Goal: Task Accomplishment & Management: Complete application form

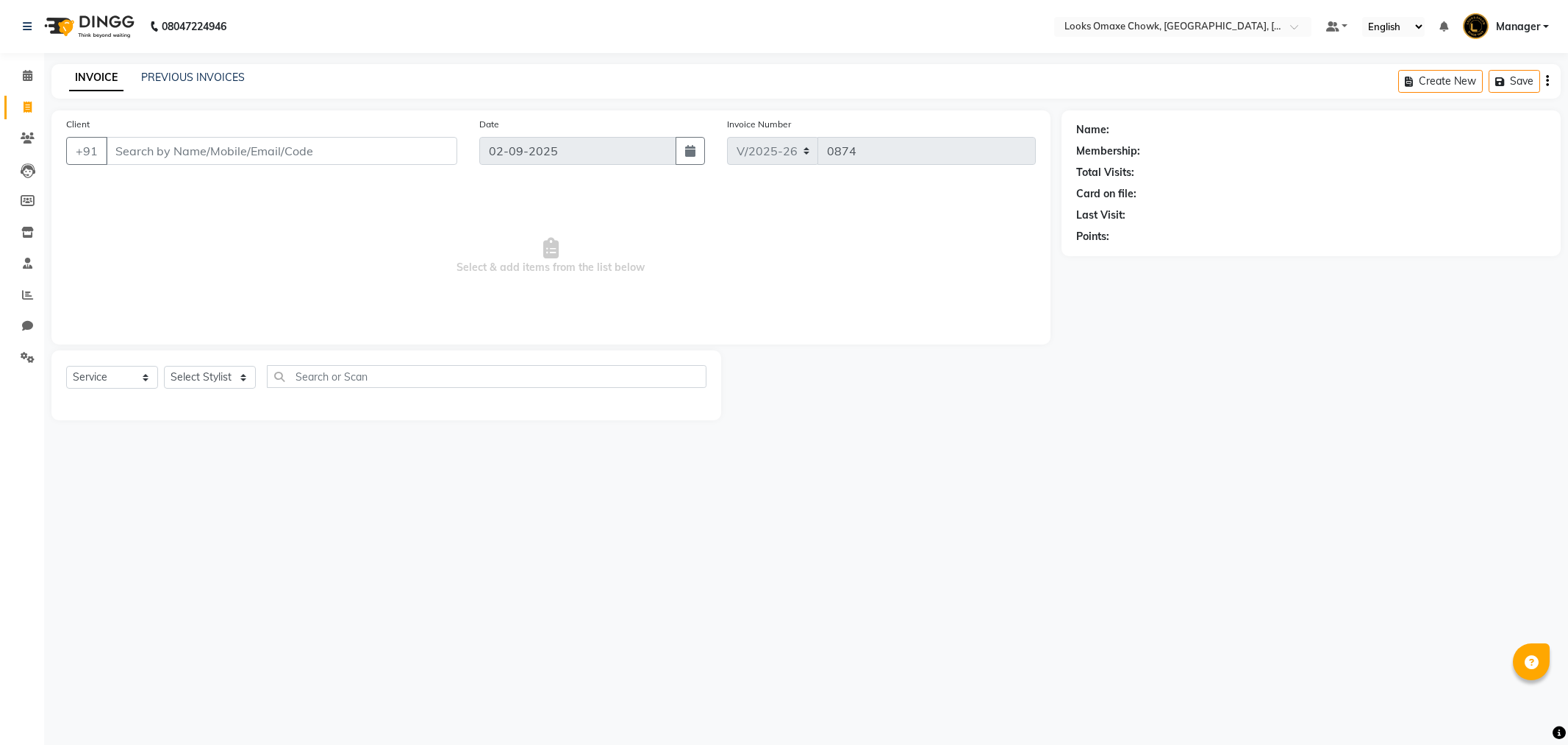
select select "8121"
select select "service"
click at [231, 373] on select "Select Stylist [PERSON_NAME] [PERSON_NAME] [PERSON_NAME] Counter_Sales Manager …" at bounding box center [210, 377] width 92 height 23
select select "75648"
click at [164, 367] on select "Select Stylist [PERSON_NAME] [PERSON_NAME] [PERSON_NAME] Counter_Sales Manager …" at bounding box center [210, 377] width 92 height 23
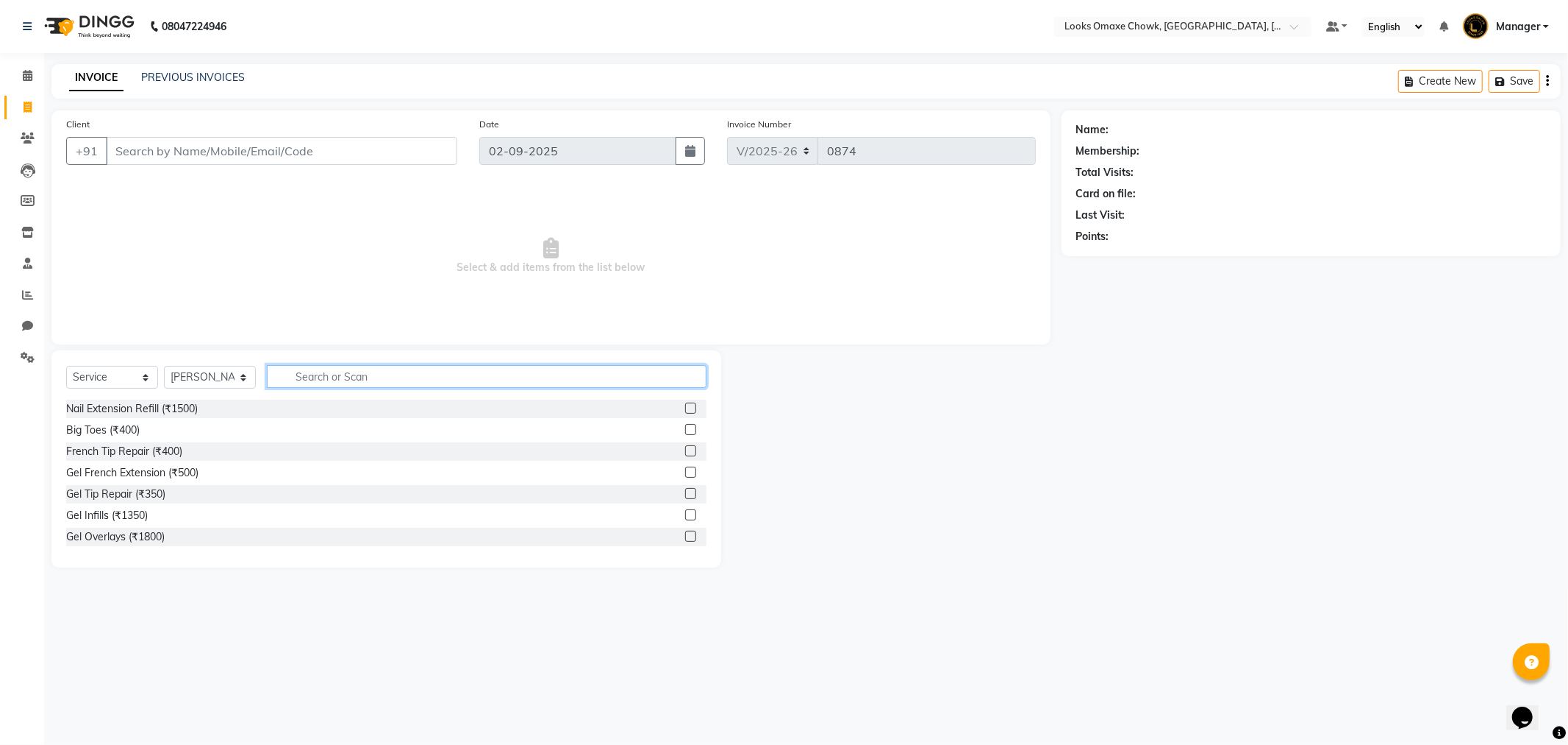
click at [444, 377] on input "text" at bounding box center [486, 376] width 440 height 23
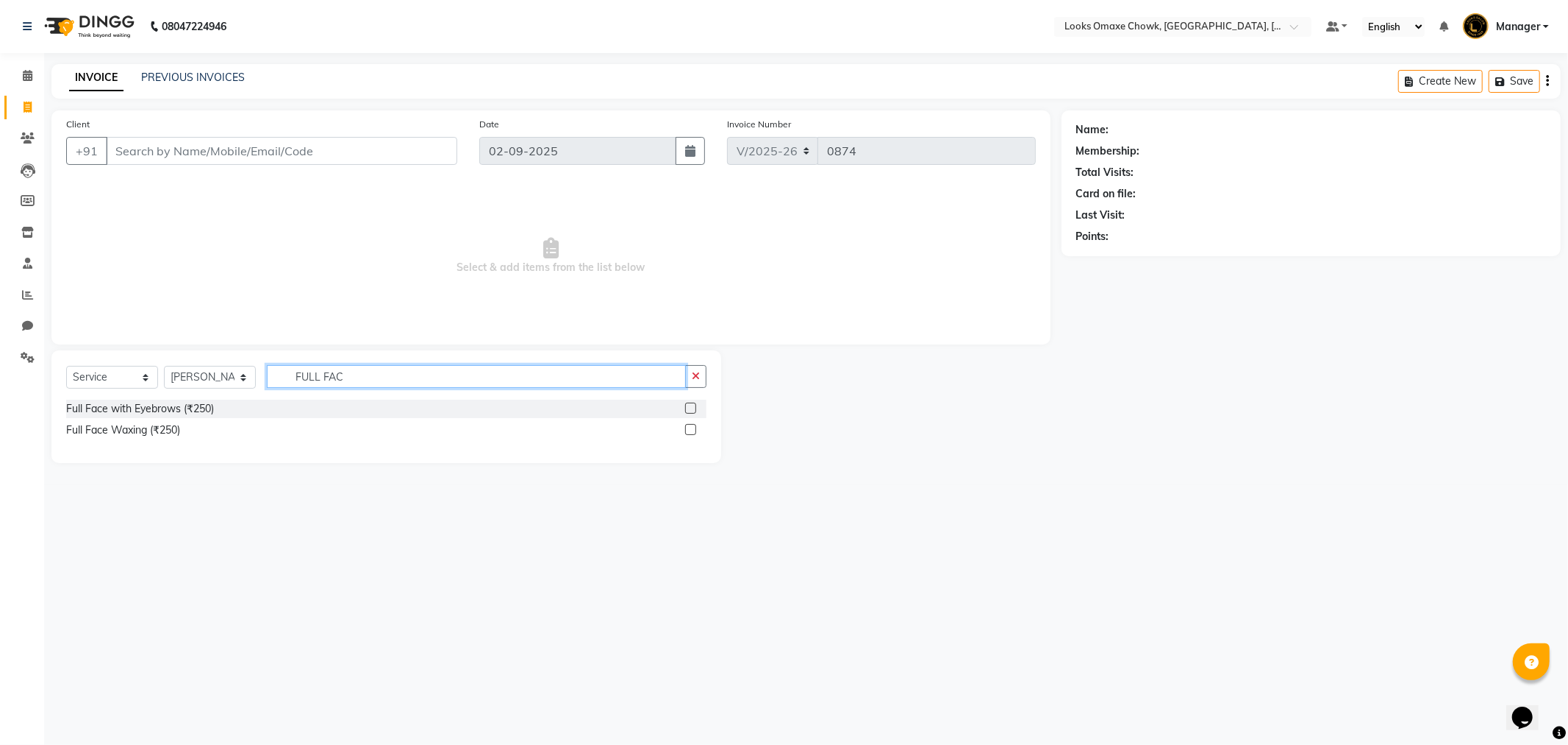
type input "FULL FAC"
click at [693, 430] on label at bounding box center [690, 428] width 11 height 11
click at [693, 430] on input "checkbox" at bounding box center [690, 430] width 10 height 10
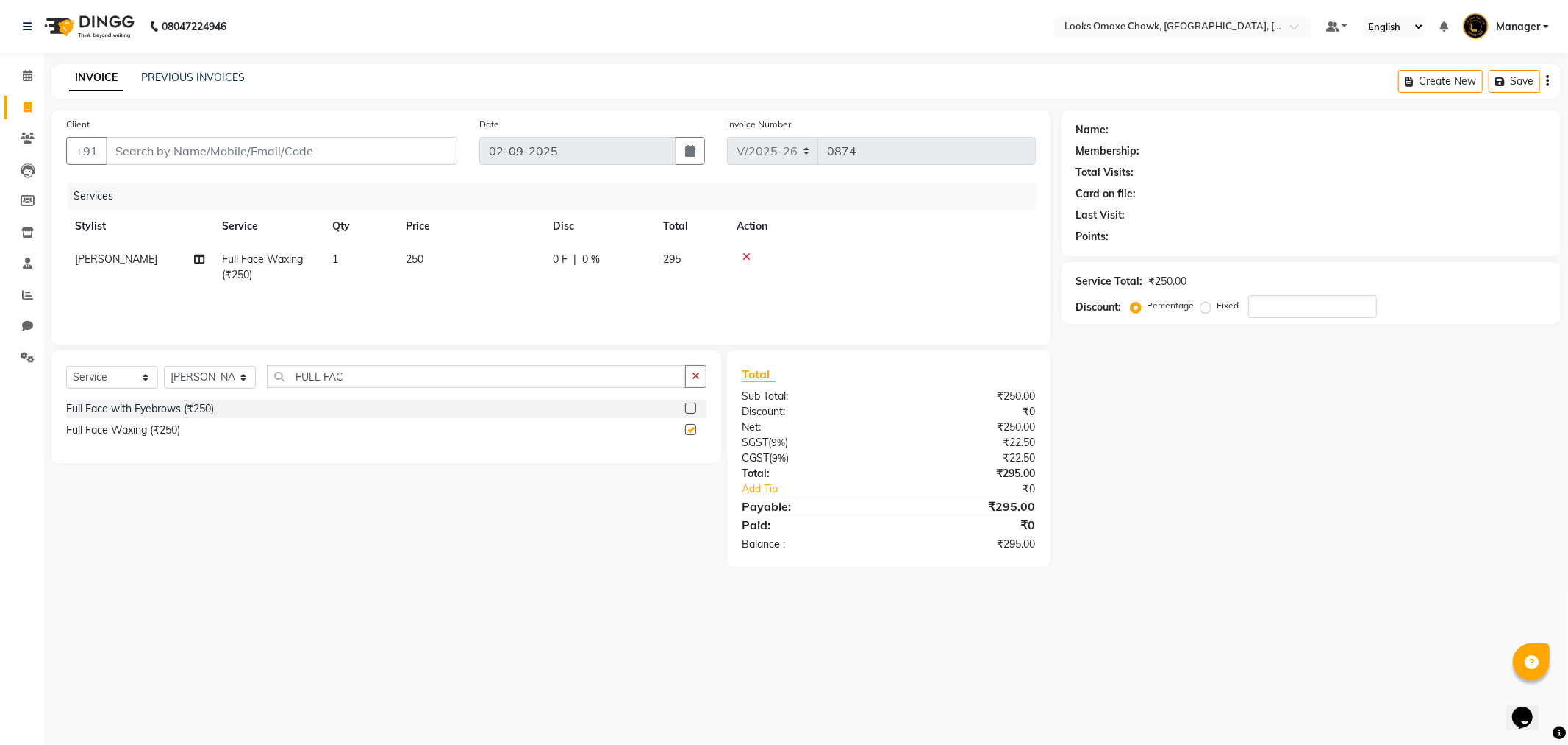
checkbox input "false"
click at [437, 259] on td "250" at bounding box center [470, 267] width 147 height 48
select select "75648"
click at [513, 264] on input "250" at bounding box center [540, 263] width 130 height 23
type input "2"
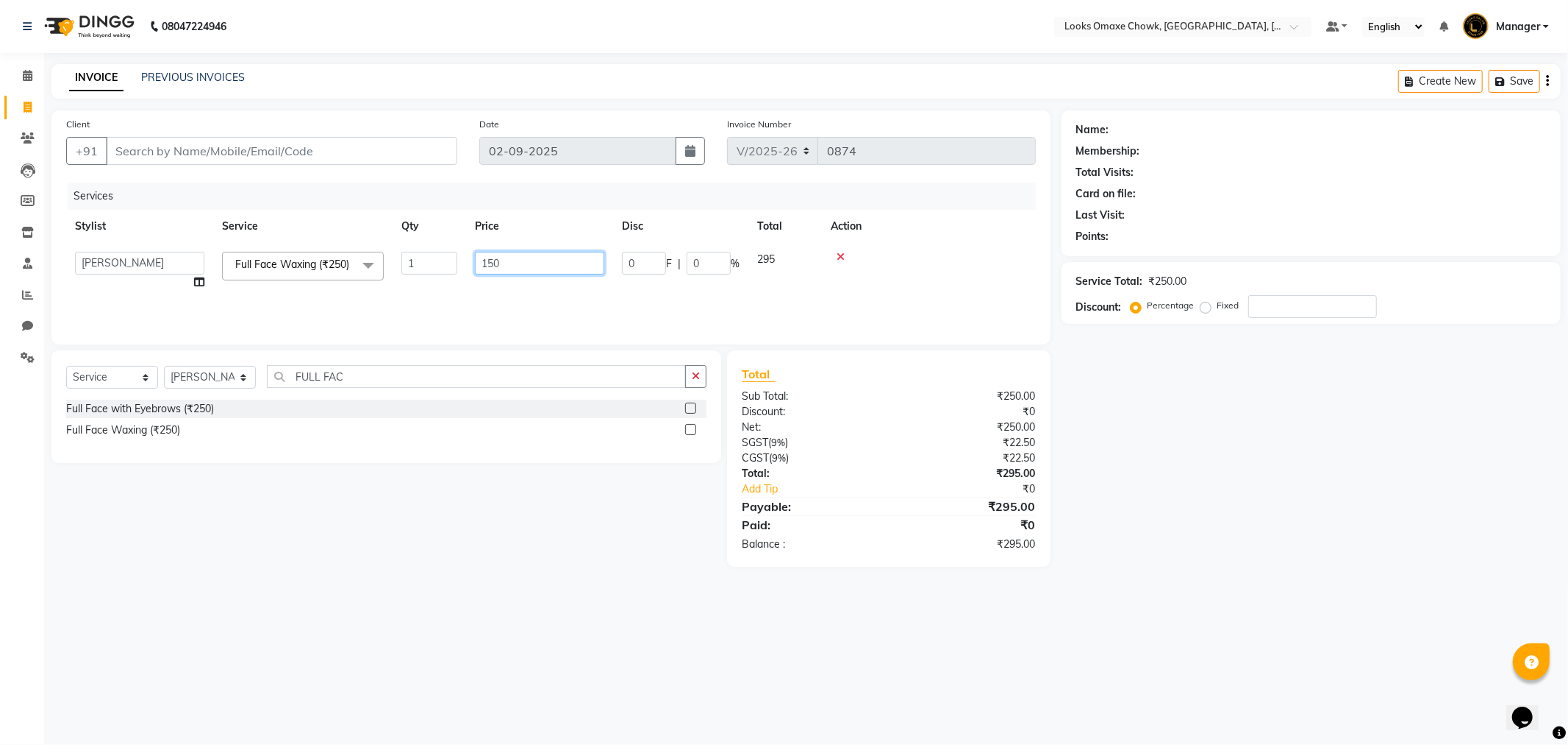
type input "1500"
click at [400, 296] on div "Services Stylist Service Qty Price Disc Total Action Aditya_mrg [PERSON_NAME] […" at bounding box center [551, 256] width 970 height 147
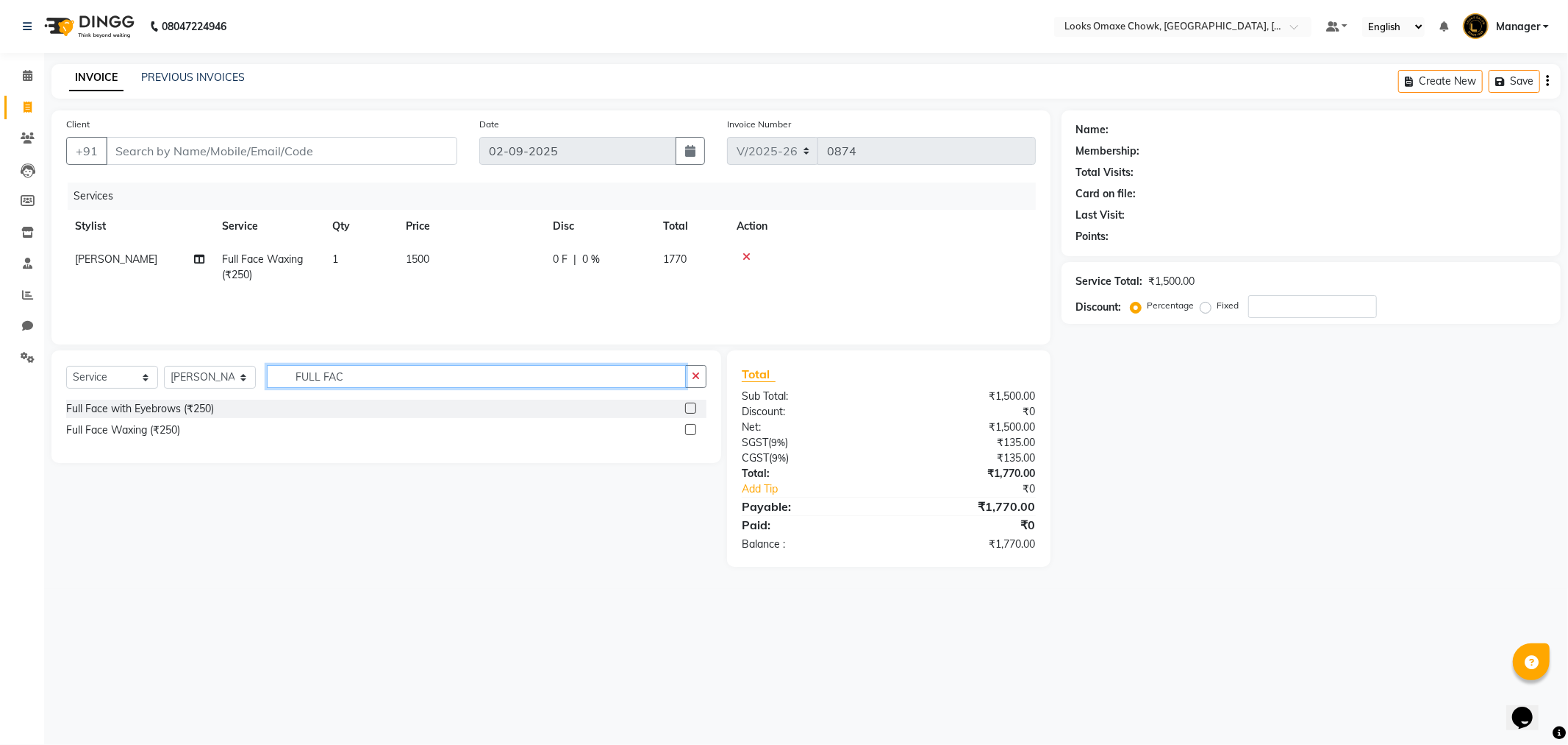
click at [361, 376] on input "FULL FAC" at bounding box center [476, 376] width 419 height 23
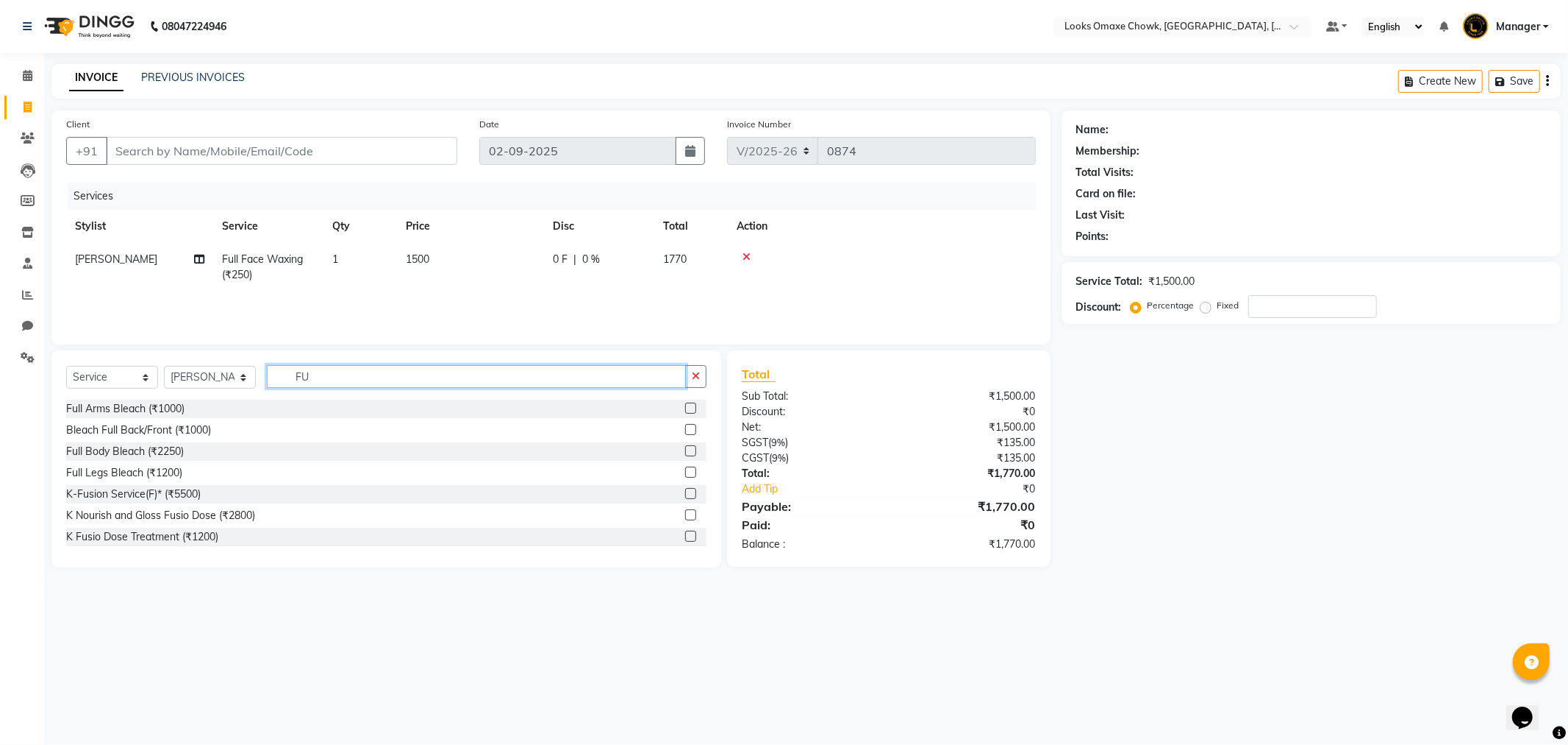
type input "F"
type input "EYE"
click at [685, 432] on label at bounding box center [690, 428] width 11 height 11
click at [685, 432] on input "checkbox" at bounding box center [690, 430] width 10 height 10
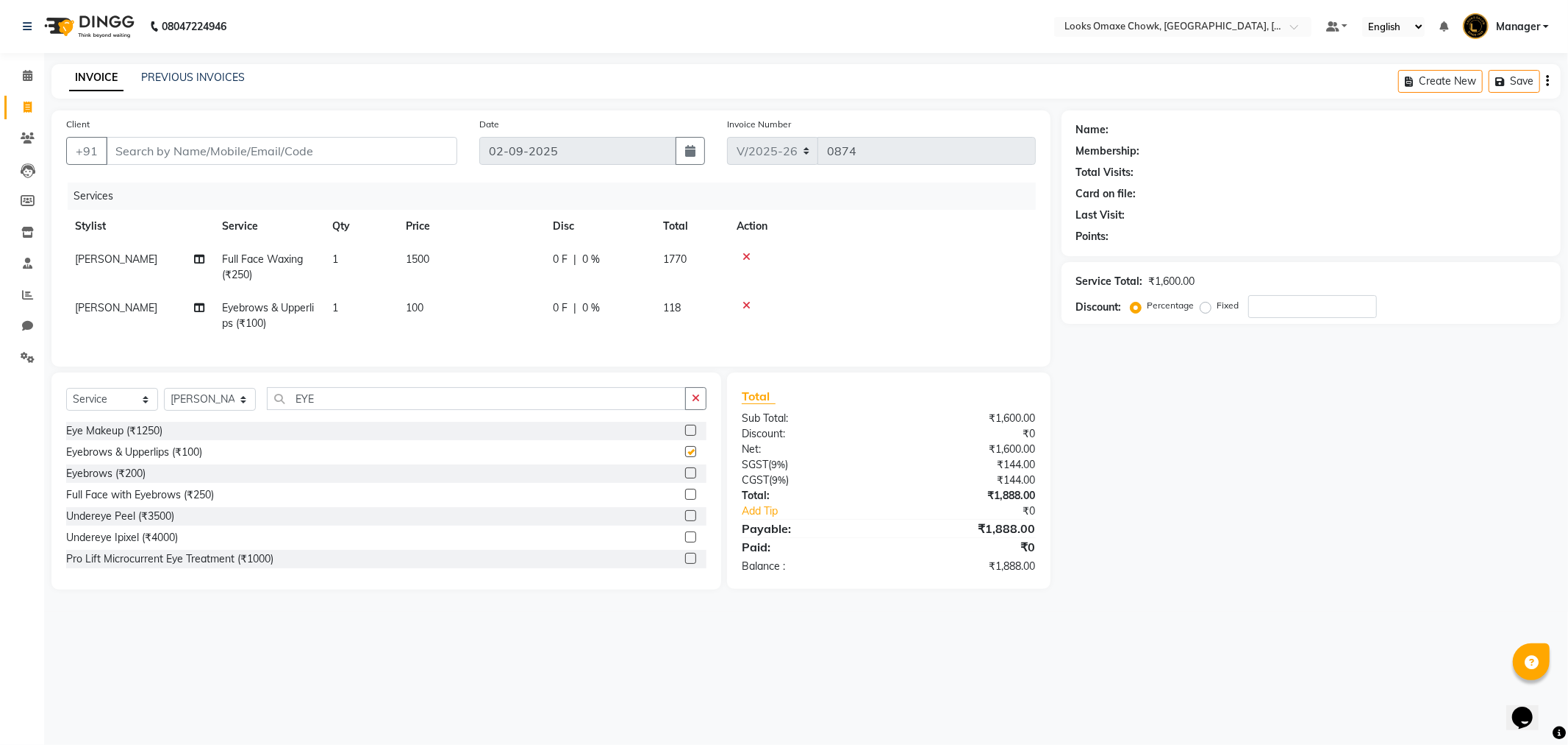
checkbox input "false"
drag, startPoint x: 432, startPoint y: 314, endPoint x: 483, endPoint y: 315, distance: 51.0
click at [434, 314] on td "100" at bounding box center [470, 316] width 147 height 48
select select "75648"
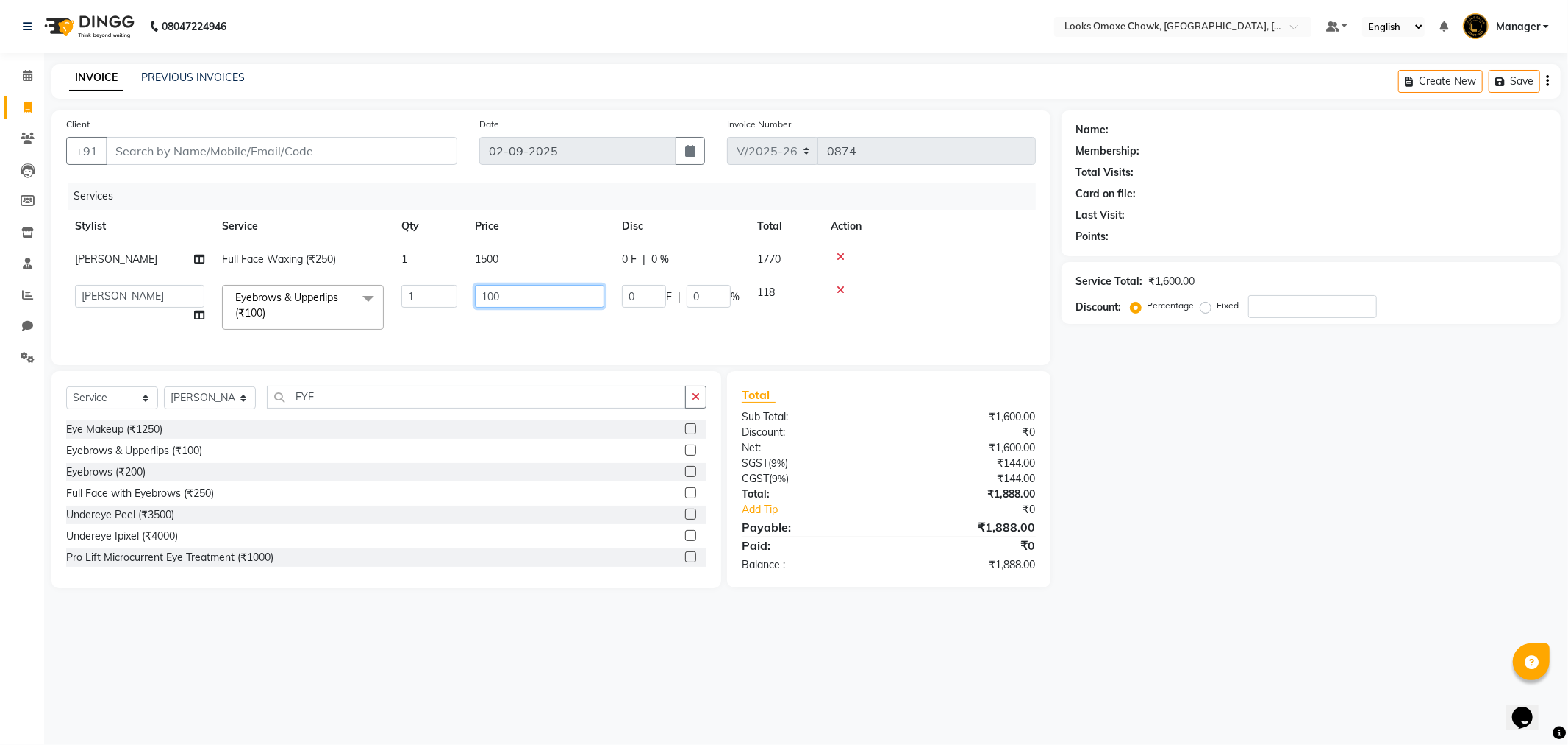
click at [537, 293] on input "100" at bounding box center [540, 296] width 130 height 23
type input "1"
type input "51"
click at [789, 321] on tr "Aditya_mrg [PERSON_NAME] [PERSON_NAME] Counter_Sales Manager [PERSON_NAME] Sanj…" at bounding box center [551, 307] width 970 height 63
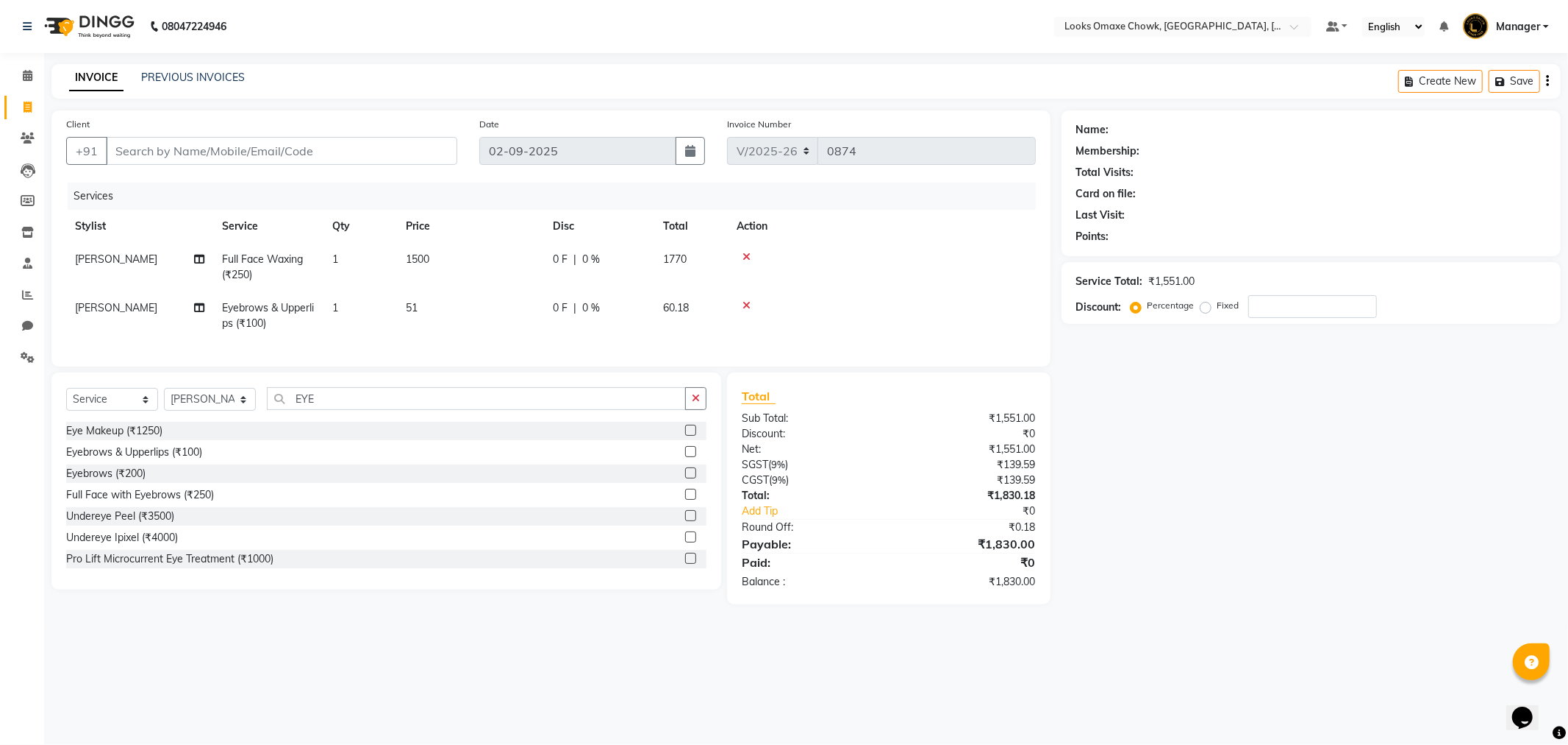
click at [591, 255] on span "0 %" at bounding box center [591, 259] width 17 height 15
select select "75648"
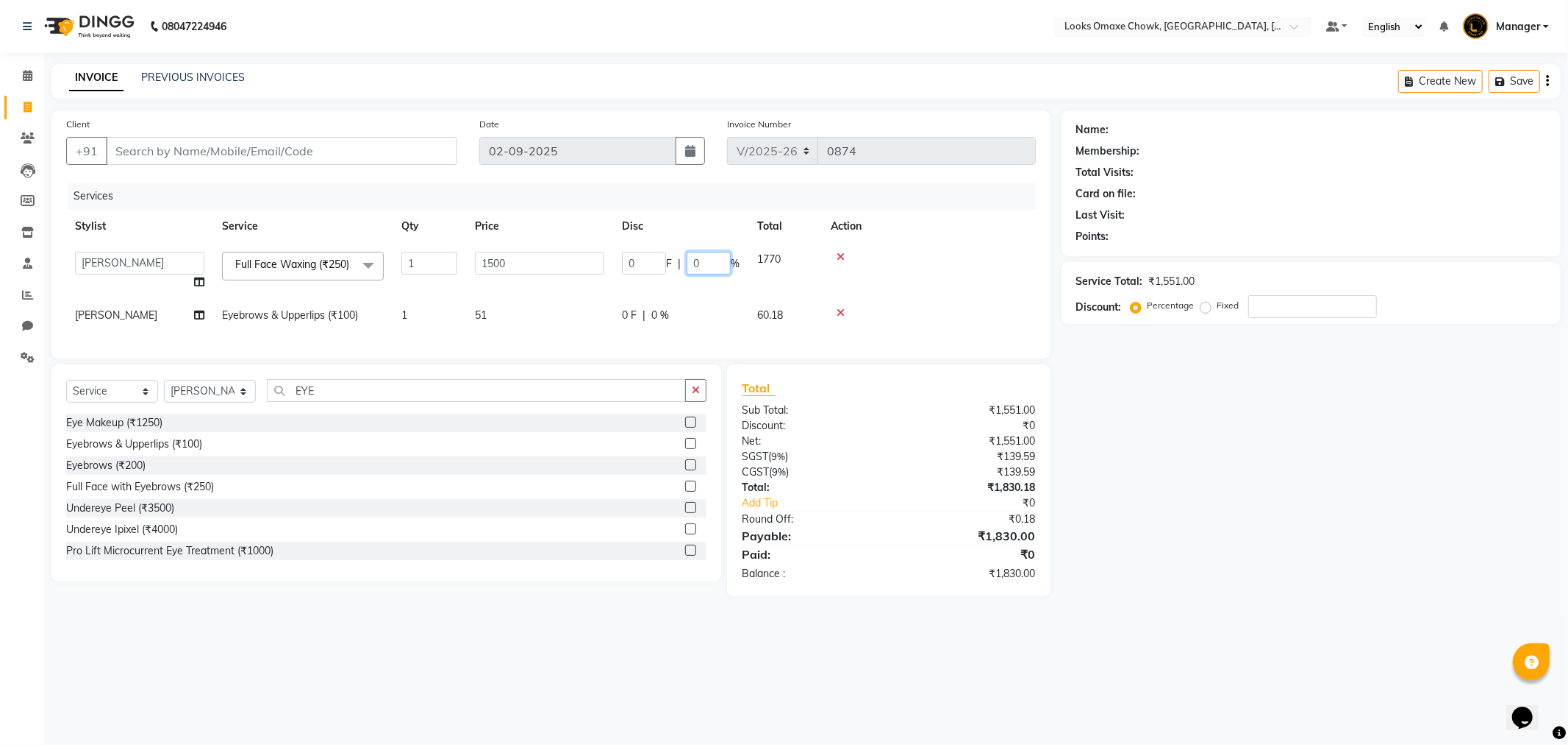
click at [713, 262] on input "0" at bounding box center [709, 263] width 44 height 23
type input "36"
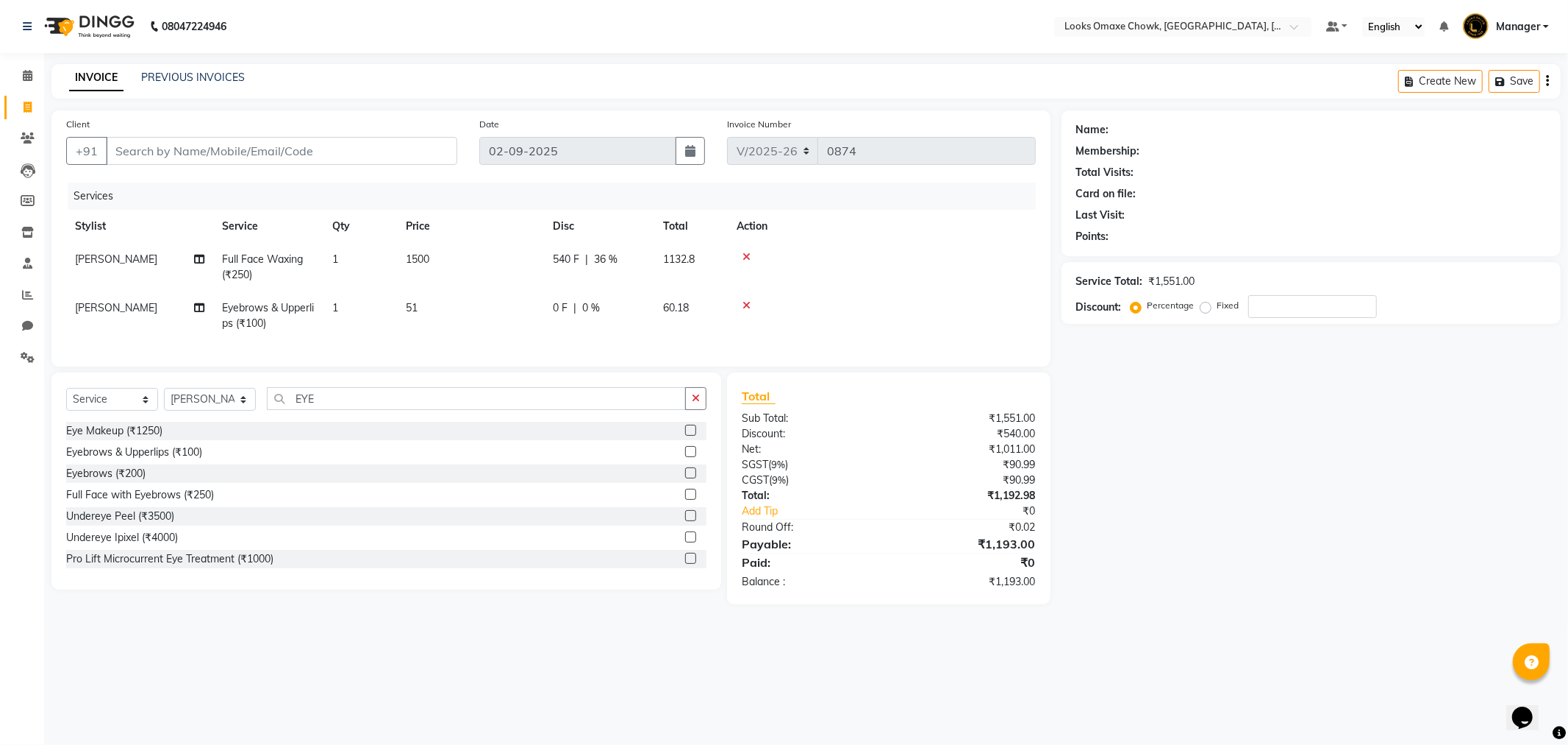
click at [1218, 479] on div "Name: Membership: Total Visits: Card on file: Last Visit: Points: Service Total…" at bounding box center [1317, 357] width 510 height 494
click at [145, 148] on input "Client" at bounding box center [281, 150] width 351 height 28
type input "9"
type input "0"
type input "9671213636"
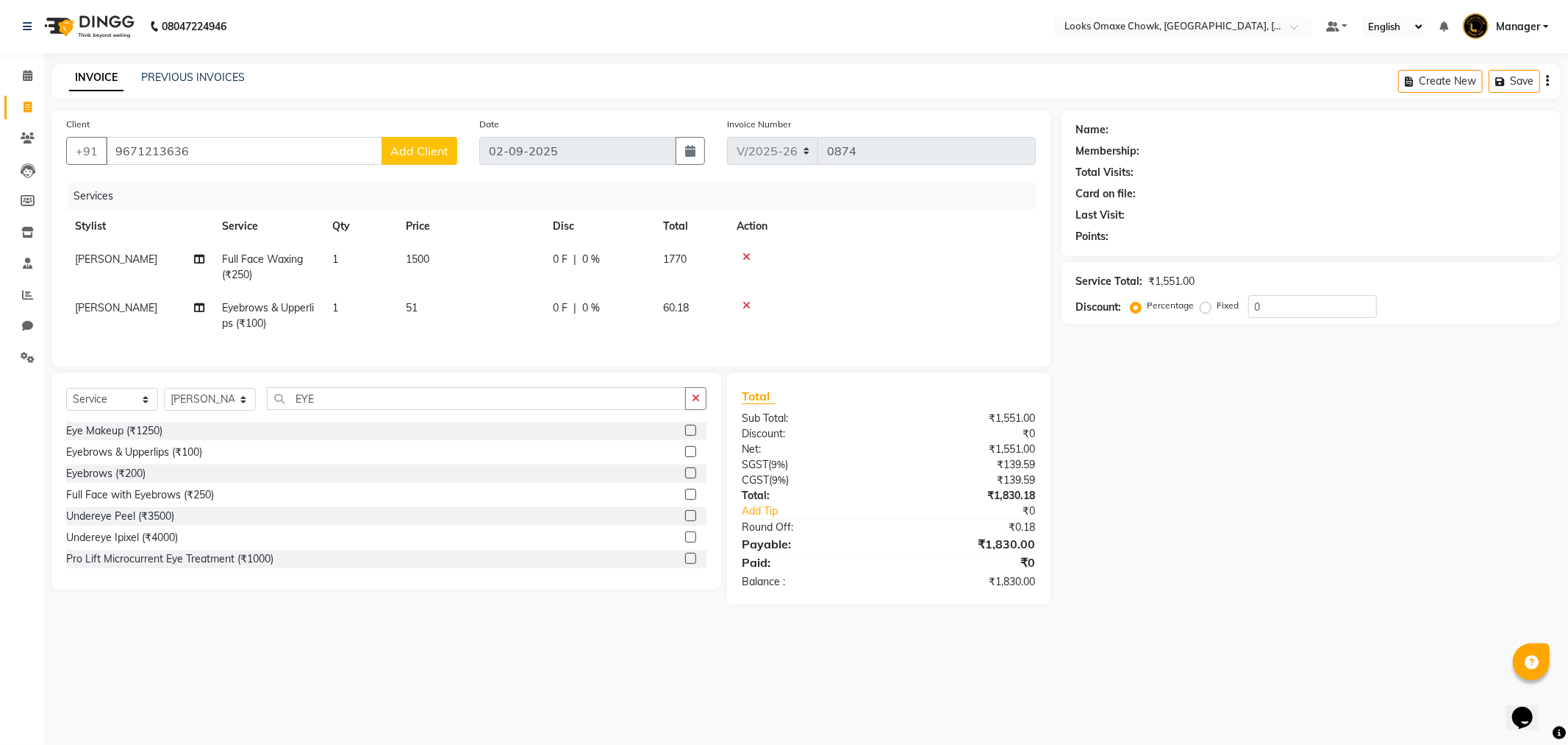
click at [413, 151] on span "Add Client" at bounding box center [419, 150] width 58 height 14
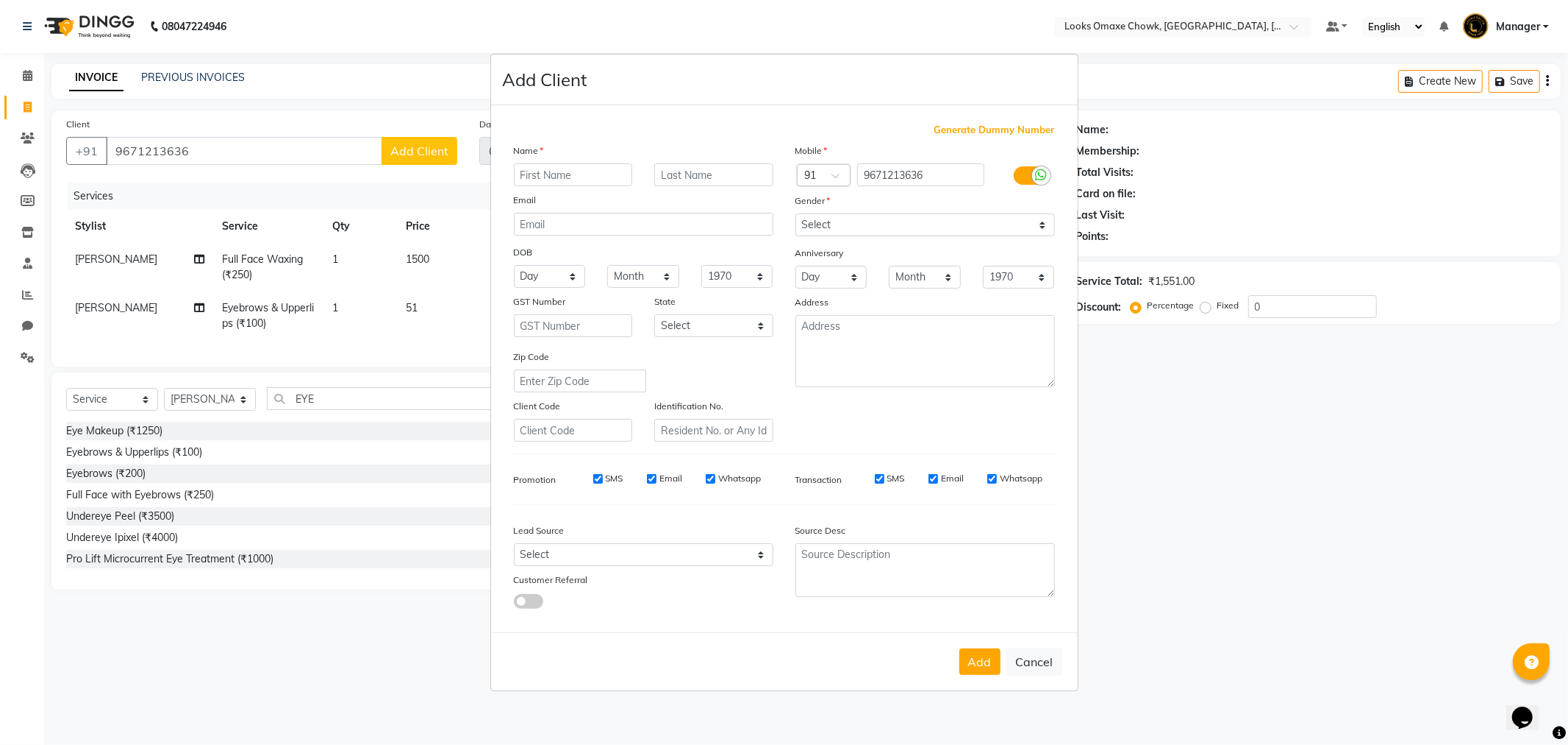
click at [589, 170] on input "text" at bounding box center [573, 175] width 119 height 23
type input "L"
type input "KOMAL"
type input "CLIENT"
click at [763, 327] on select "Select [GEOGRAPHIC_DATA] [GEOGRAPHIC_DATA] [GEOGRAPHIC_DATA] [GEOGRAPHIC_DATA] …" at bounding box center [714, 325] width 119 height 23
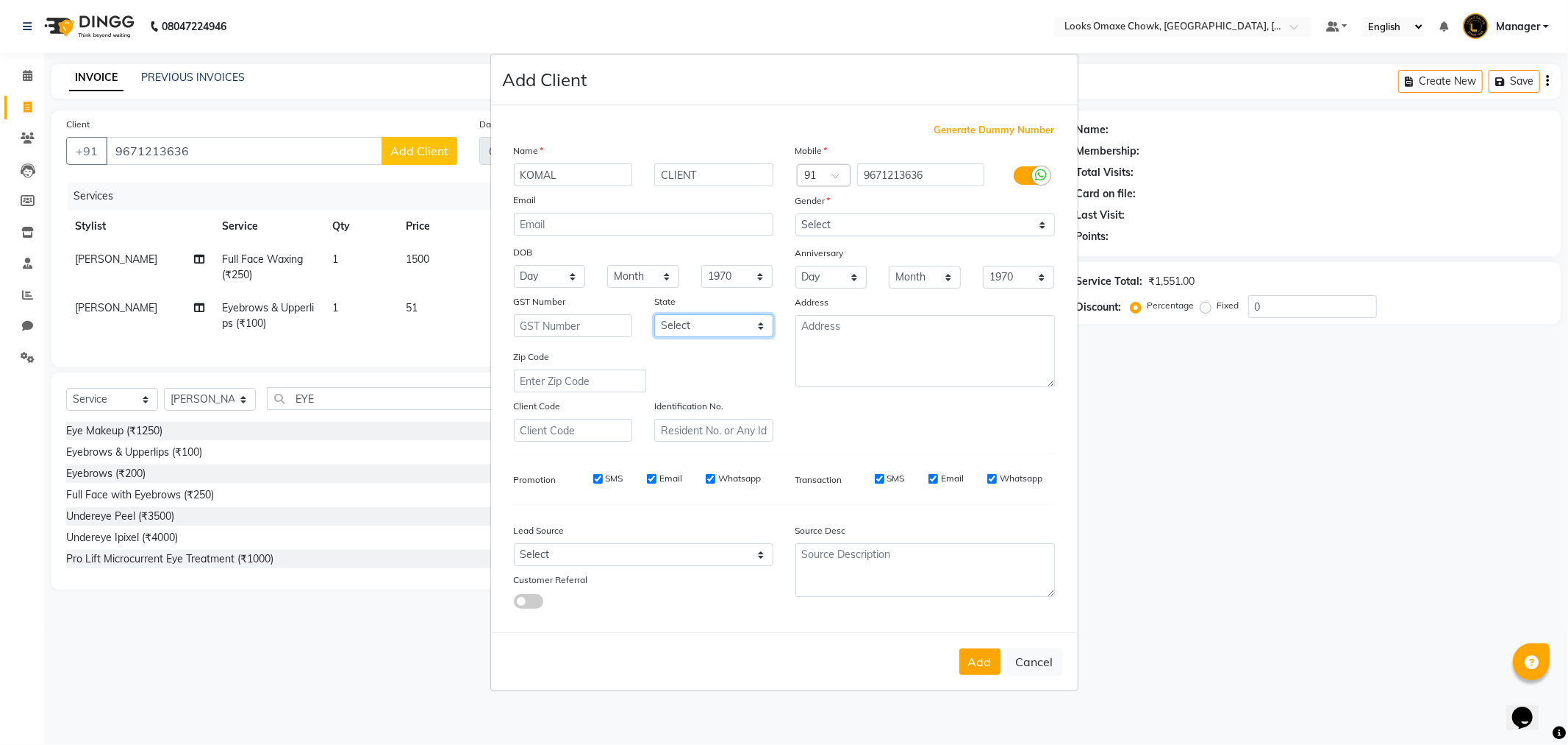
select select "10"
click at [654, 314] on select "Select [GEOGRAPHIC_DATA] [GEOGRAPHIC_DATA] [GEOGRAPHIC_DATA] [GEOGRAPHIC_DATA] …" at bounding box center [714, 325] width 119 height 23
click at [989, 217] on select "Select [DEMOGRAPHIC_DATA] [DEMOGRAPHIC_DATA] Other Prefer Not To Say" at bounding box center [925, 225] width 260 height 23
select select "[DEMOGRAPHIC_DATA]"
click at [796, 214] on select "Select [DEMOGRAPHIC_DATA] [DEMOGRAPHIC_DATA] Other Prefer Not To Say" at bounding box center [925, 225] width 260 height 23
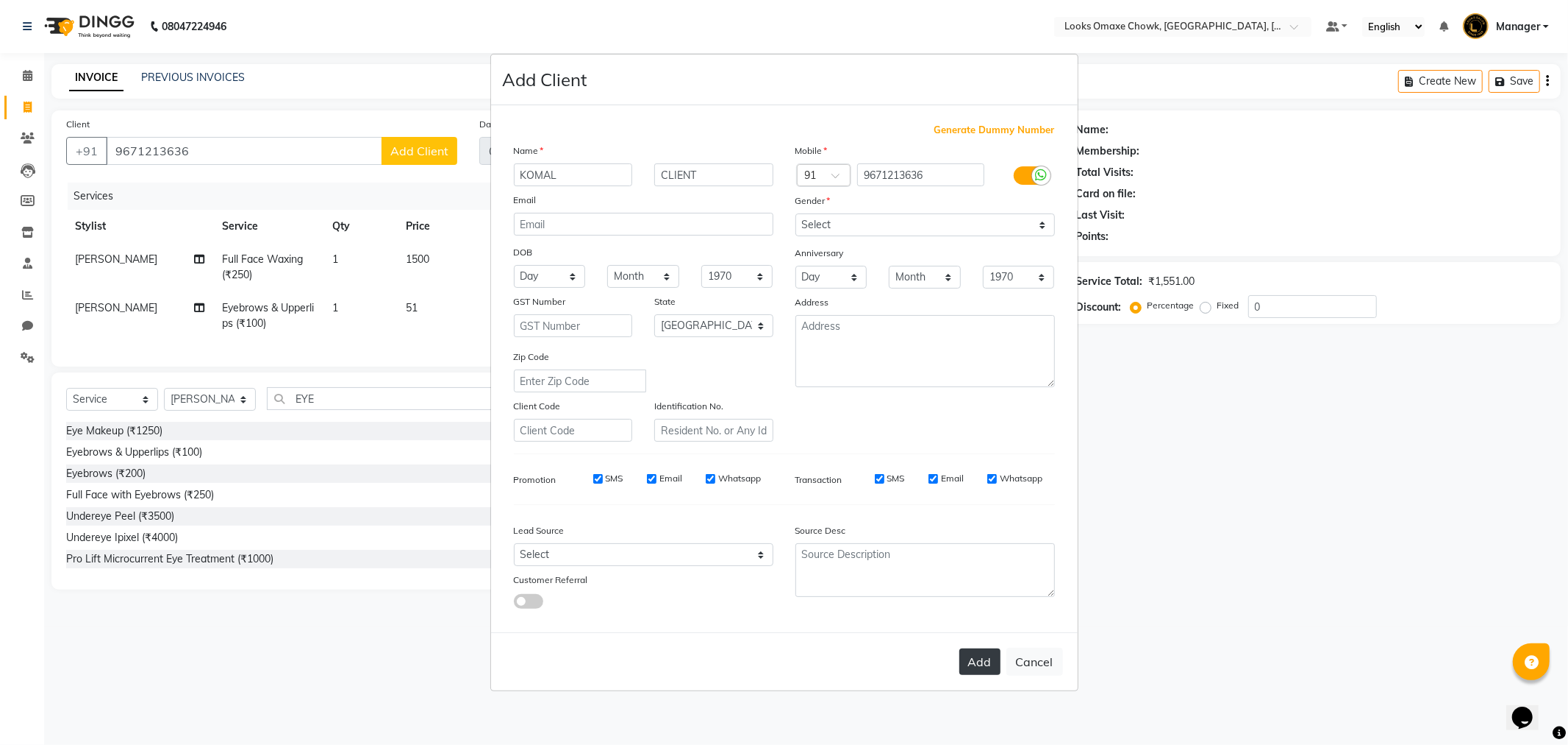
click at [979, 655] on button "Add" at bounding box center [979, 661] width 41 height 27
select select
select select "null"
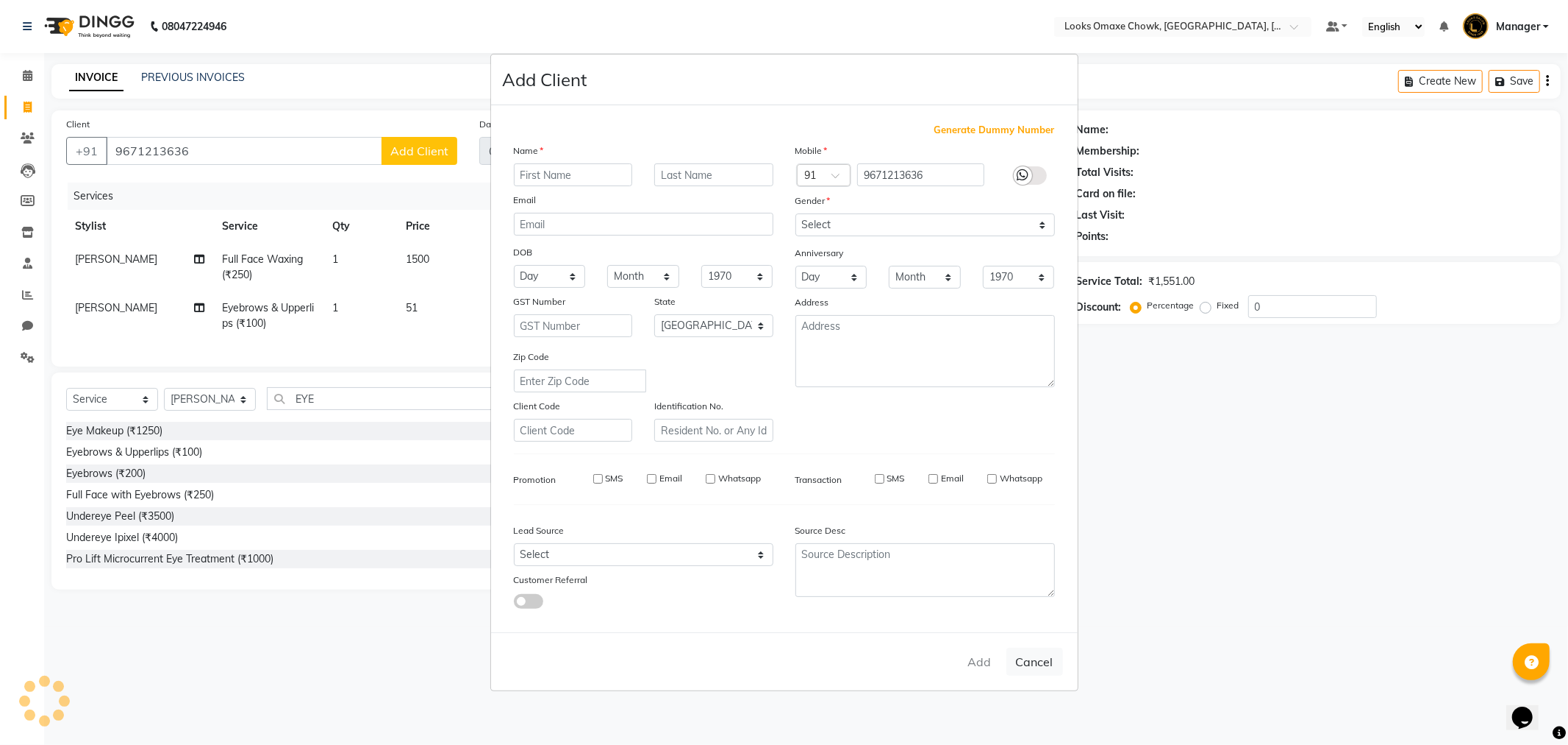
select select
checkbox input "false"
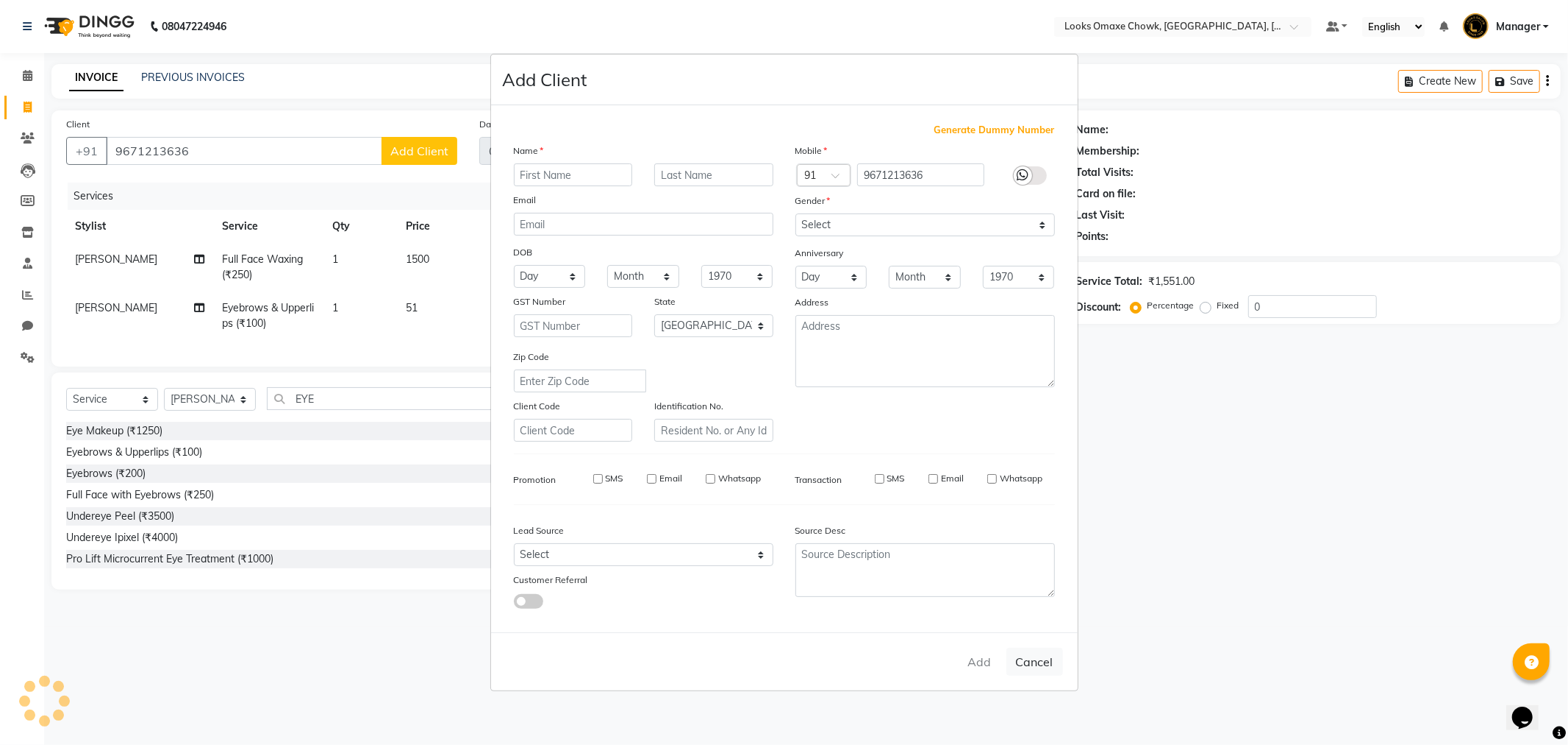
checkbox input "false"
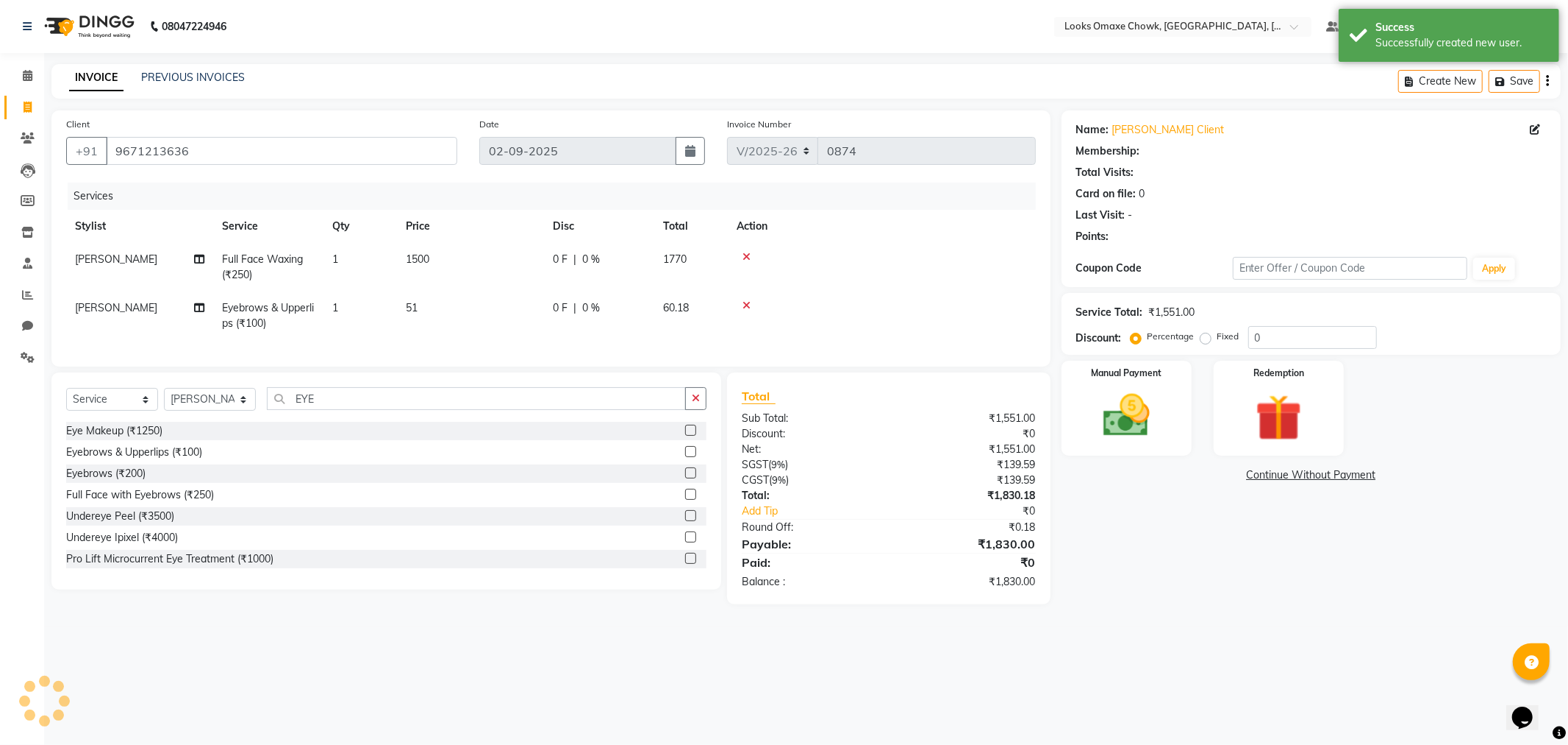
select select "1: Object"
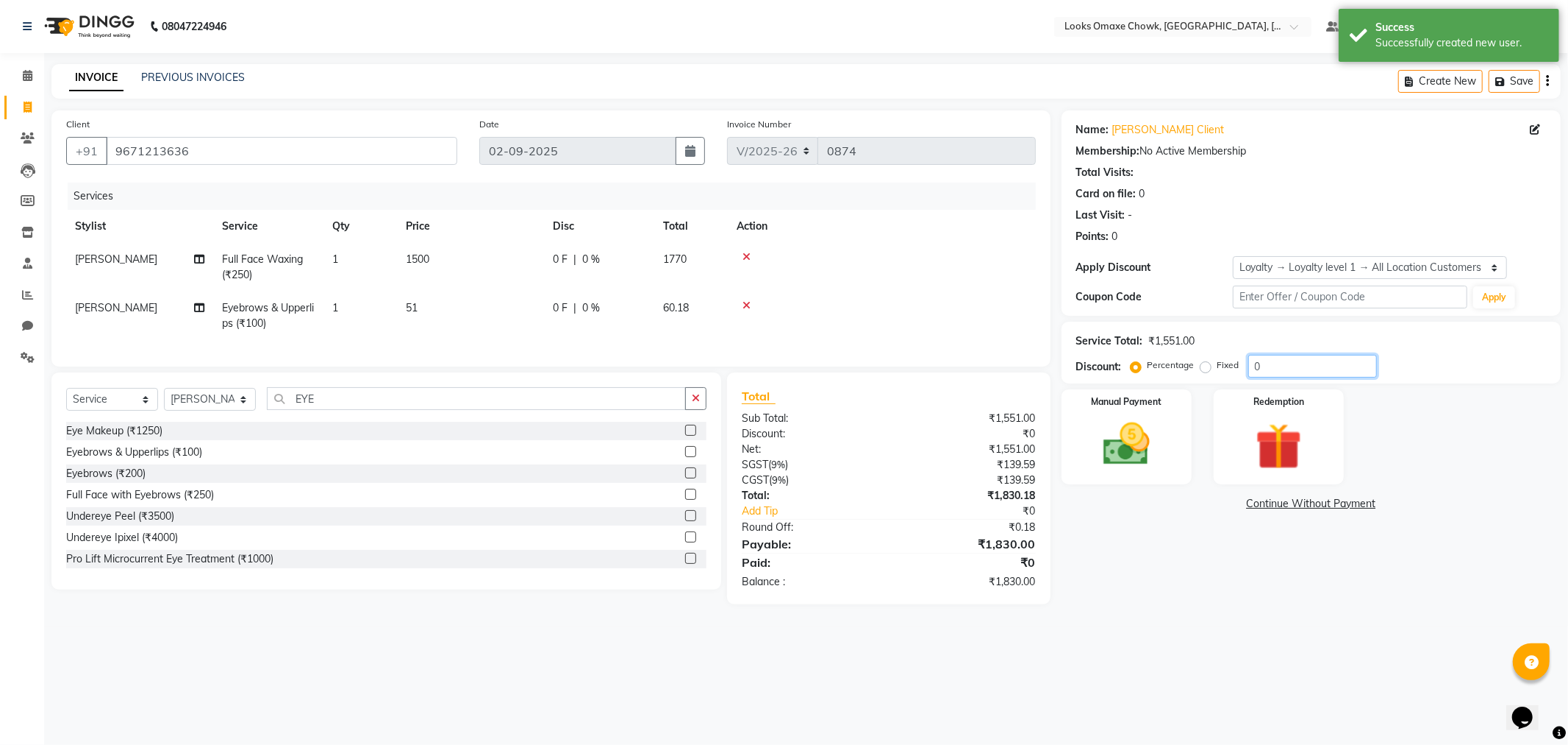
click at [1307, 366] on input "0" at bounding box center [1313, 366] width 129 height 23
click at [622, 268] on td "0 F | 0 %" at bounding box center [599, 267] width 111 height 48
select select "75648"
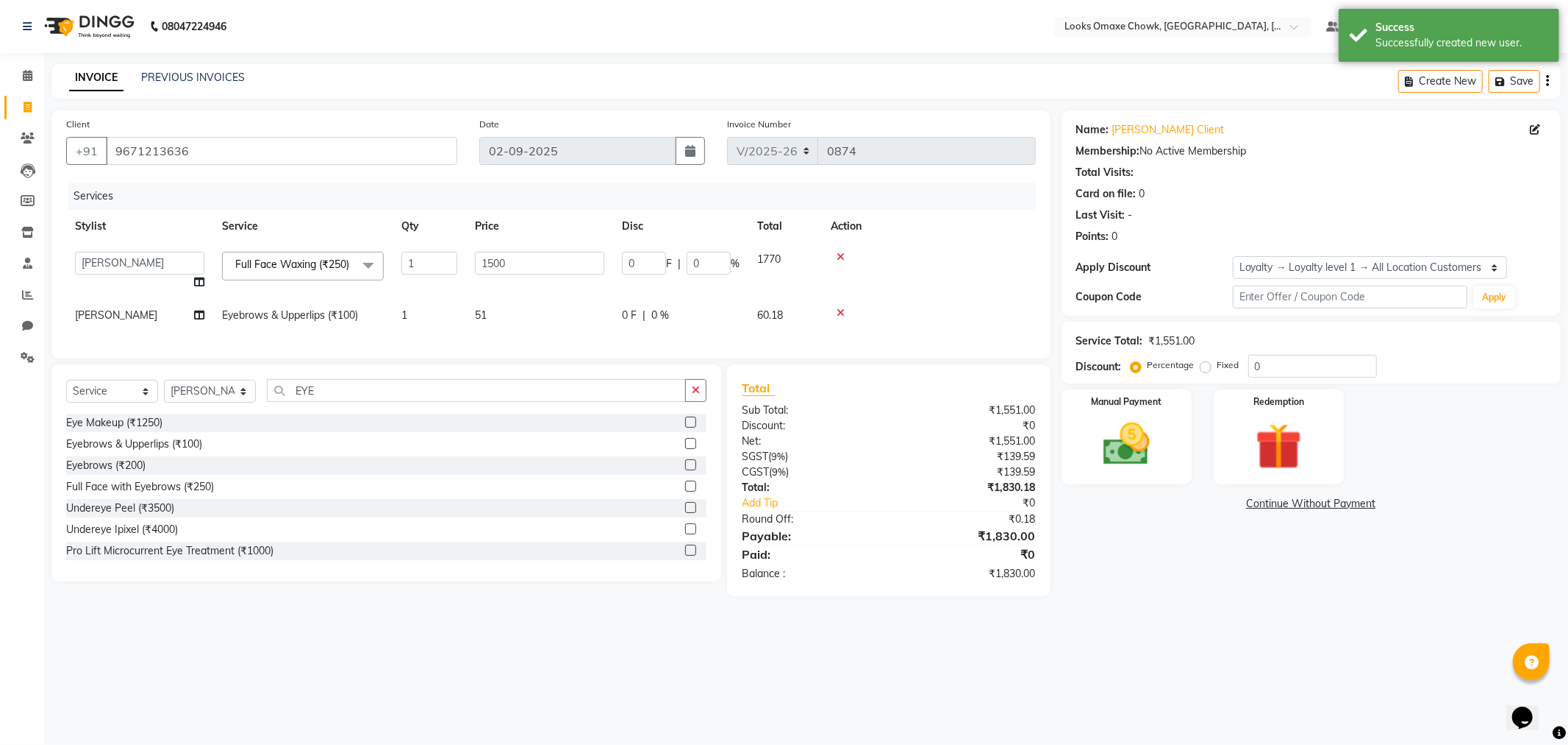
click at [744, 270] on td "0 F | 0 %" at bounding box center [680, 270] width 136 height 56
click at [715, 262] on input "0" at bounding box center [709, 263] width 44 height 23
type input "36"
click at [1349, 658] on div "08047224946 Select Location × Looks Omaxe Chowk, [GEOGRAPHIC_DATA], [GEOGRAPHIC…" at bounding box center [784, 372] width 1568 height 745
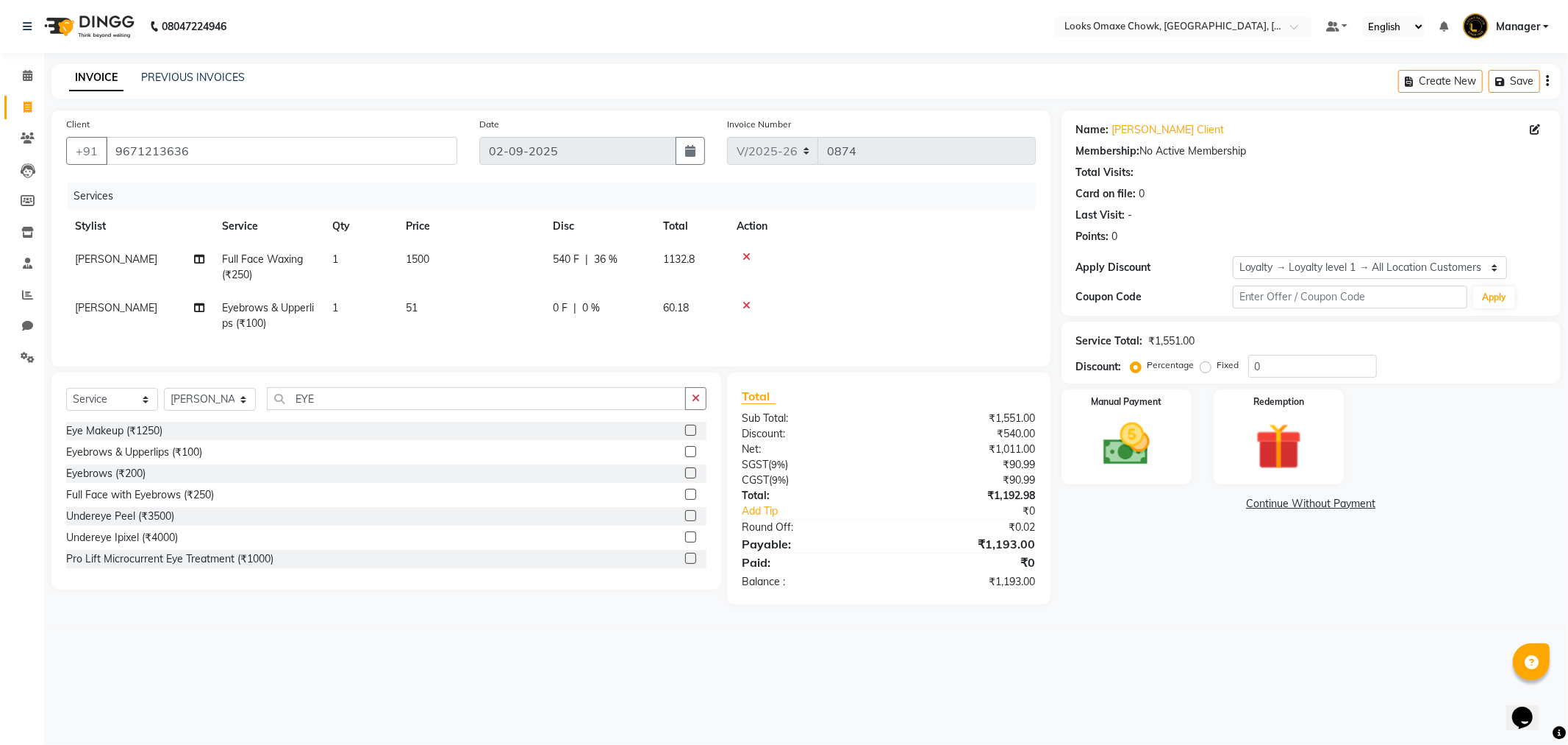
click at [289, 261] on span "Full Face Waxing (₹250)" at bounding box center [263, 267] width 81 height 29
select select "75648"
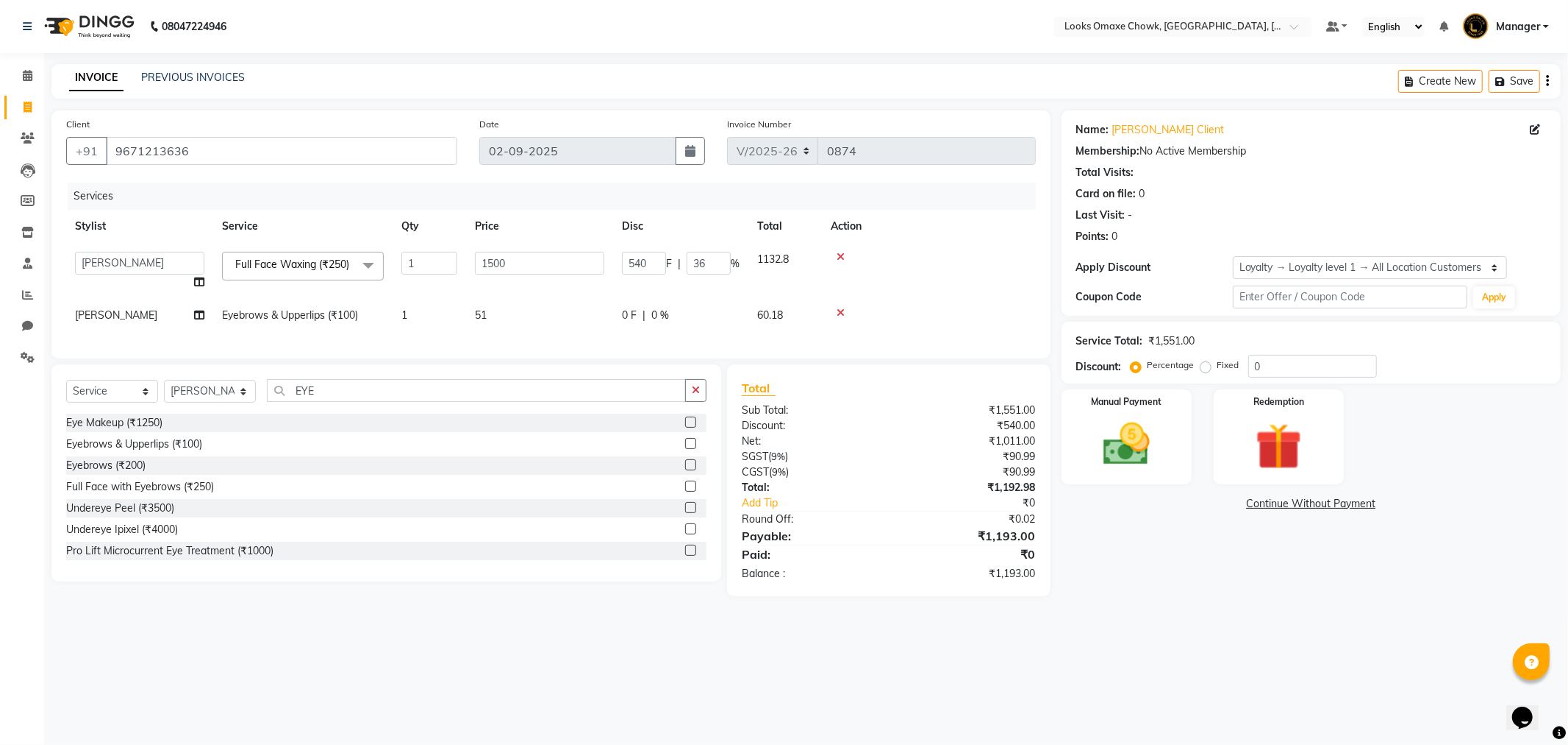
click at [439, 340] on div "Services Stylist Service Qty Price Disc Total Action Aditya_mrg [PERSON_NAME] […" at bounding box center [551, 263] width 970 height 161
drag, startPoint x: 415, startPoint y: 416, endPoint x: 368, endPoint y: 376, distance: 61.7
click at [413, 401] on input "EYE" at bounding box center [476, 391] width 419 height 23
type input "E"
type input "F"
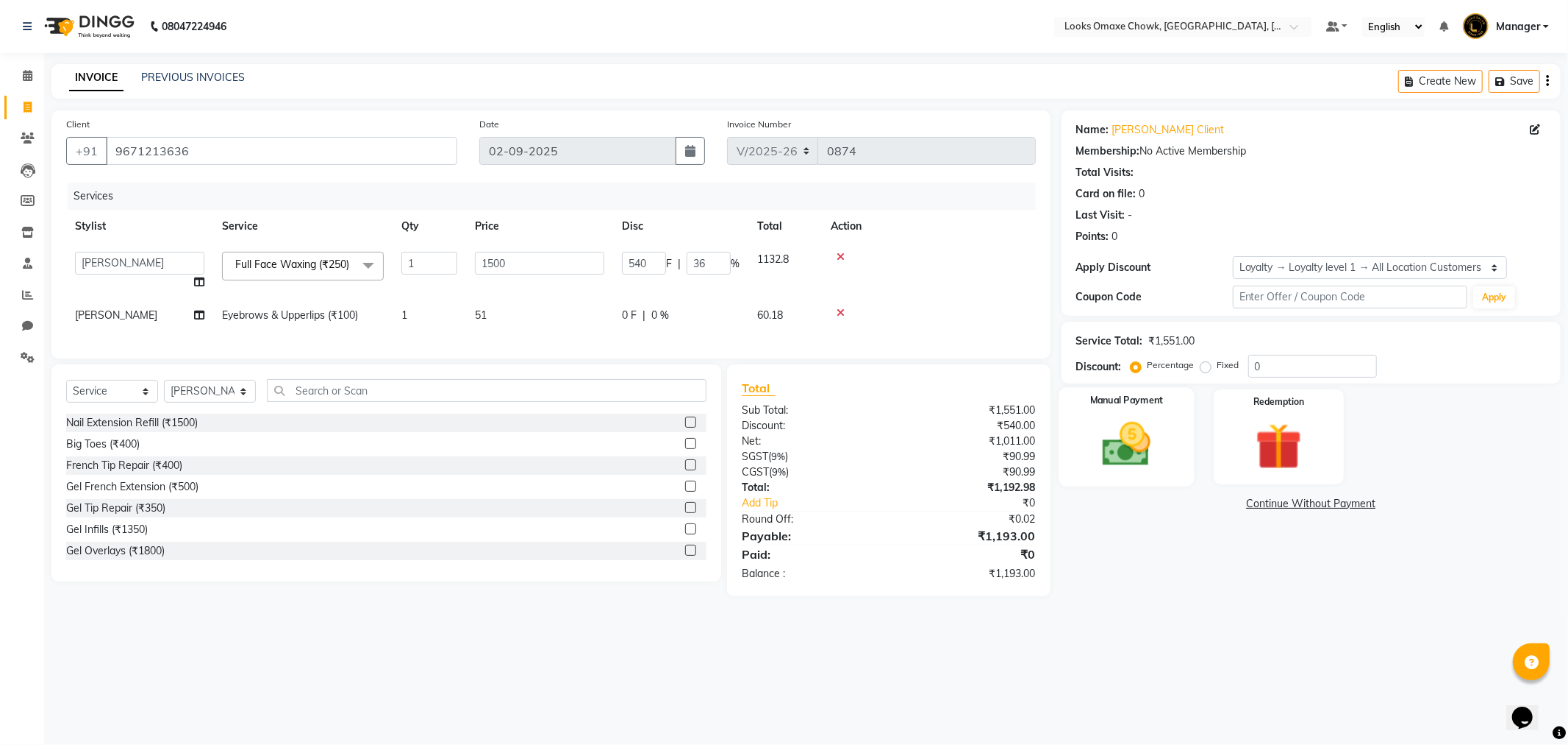
click at [1125, 434] on img at bounding box center [1126, 445] width 79 height 56
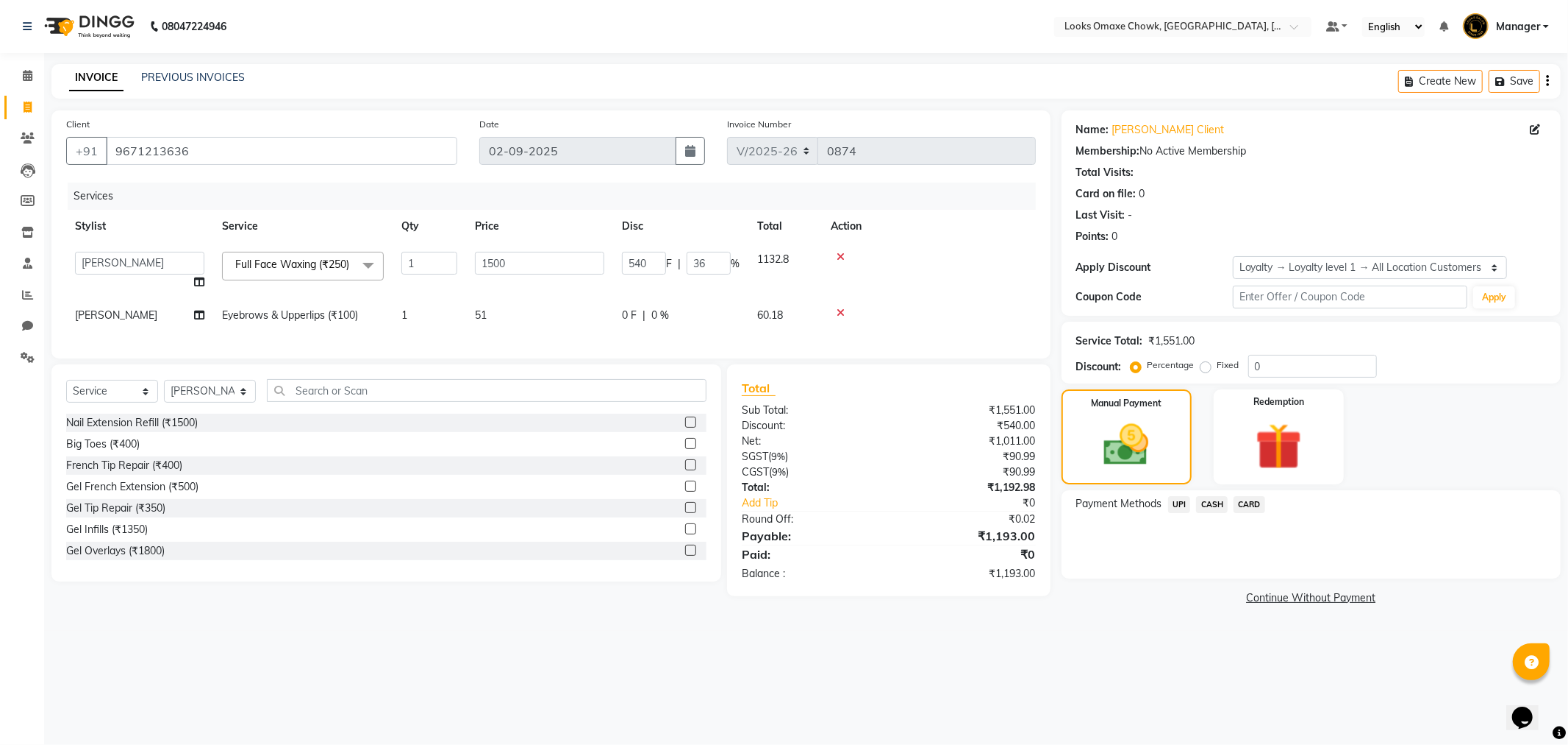
click at [1179, 504] on span "UPI" at bounding box center [1180, 504] width 23 height 17
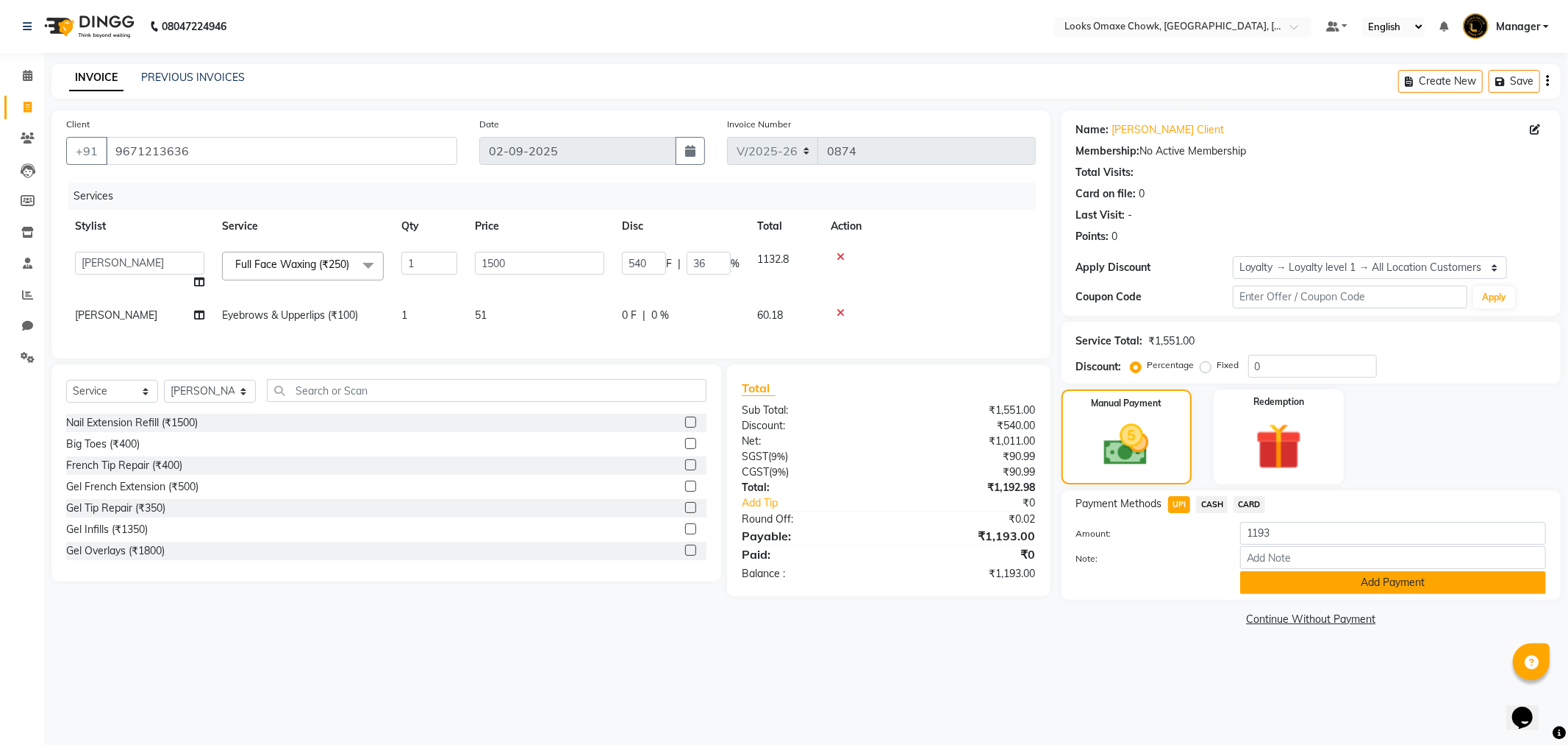
click at [1344, 576] on button "Add Payment" at bounding box center [1393, 582] width 306 height 23
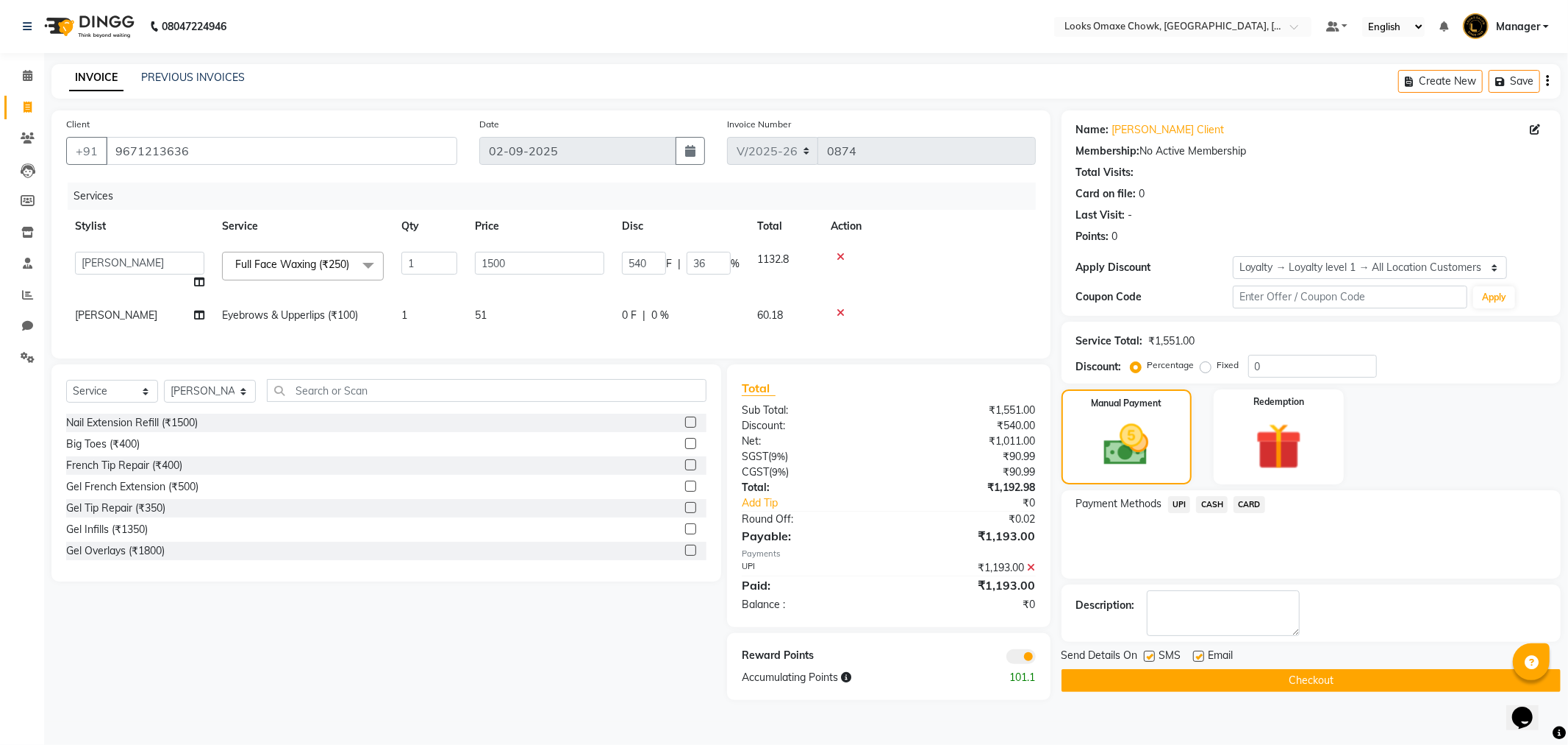
click at [1146, 651] on label at bounding box center [1149, 655] width 11 height 11
click at [1146, 652] on input "checkbox" at bounding box center [1149, 656] width 10 height 10
checkbox input "false"
click at [1022, 663] on span at bounding box center [1021, 655] width 30 height 14
click at [1036, 658] on input "checkbox" at bounding box center [1036, 658] width 0 height 0
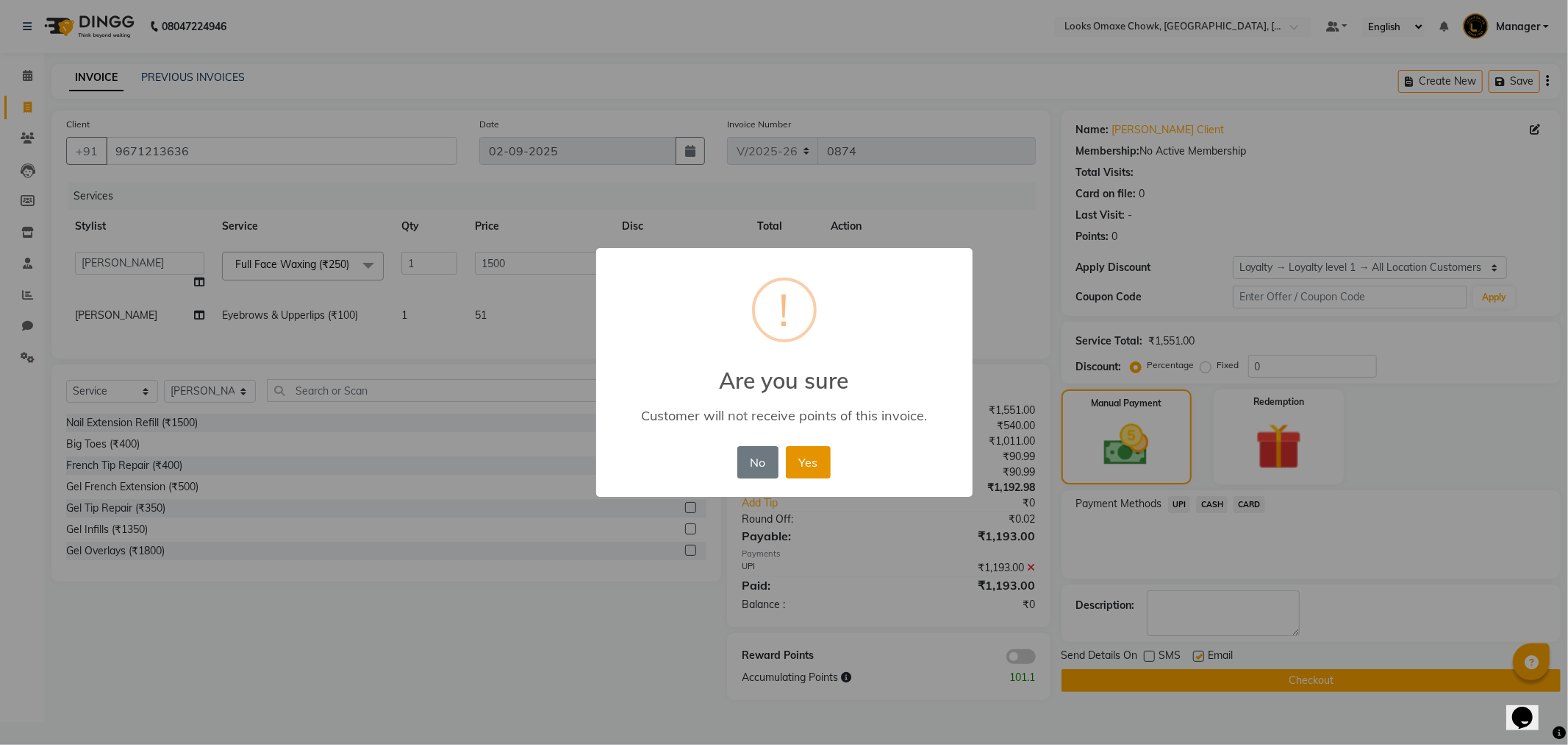
click at [821, 464] on button "Yes" at bounding box center [808, 462] width 45 height 33
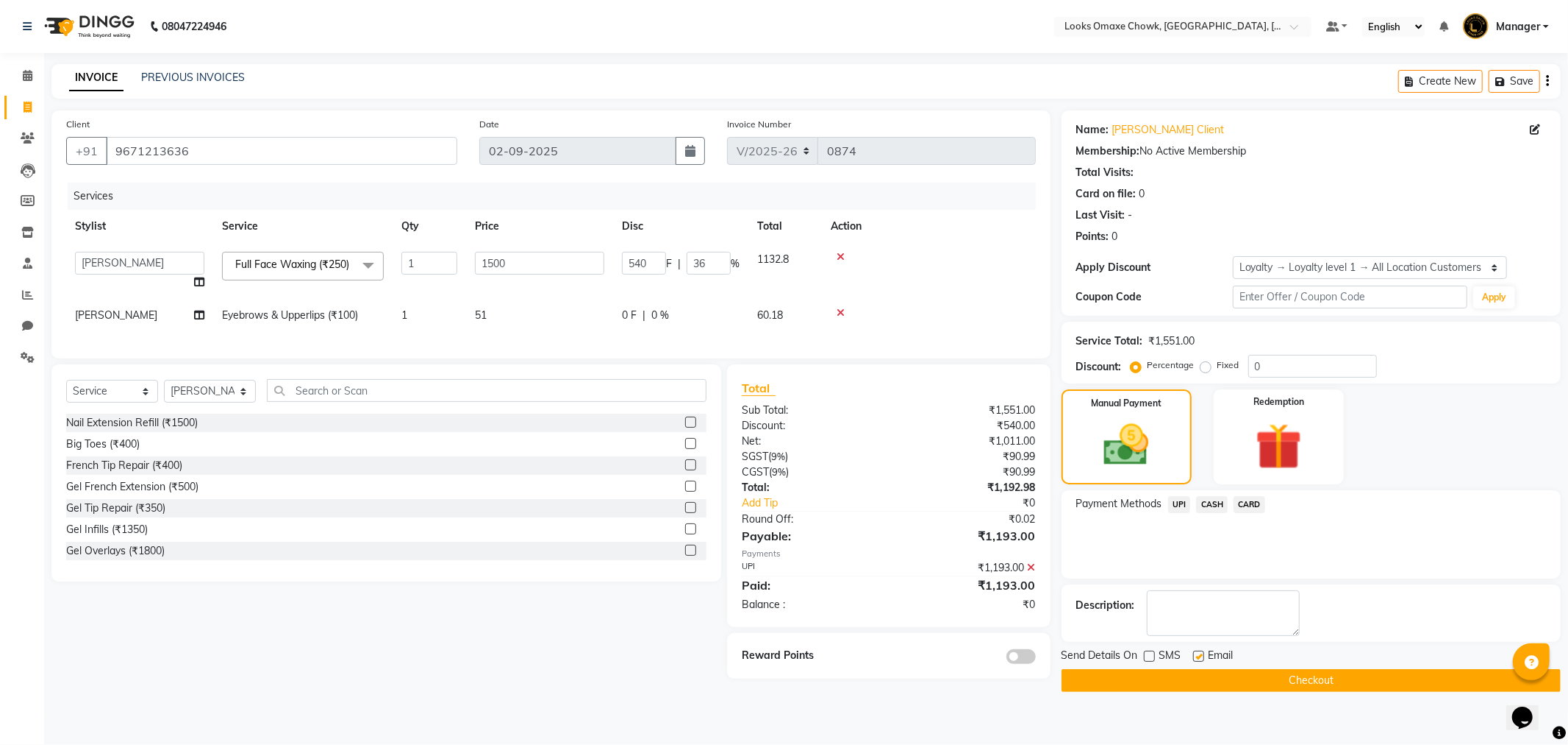
click at [1245, 685] on button "Checkout" at bounding box center [1311, 681] width 499 height 23
